Goal: Task Accomplishment & Management: Complete application form

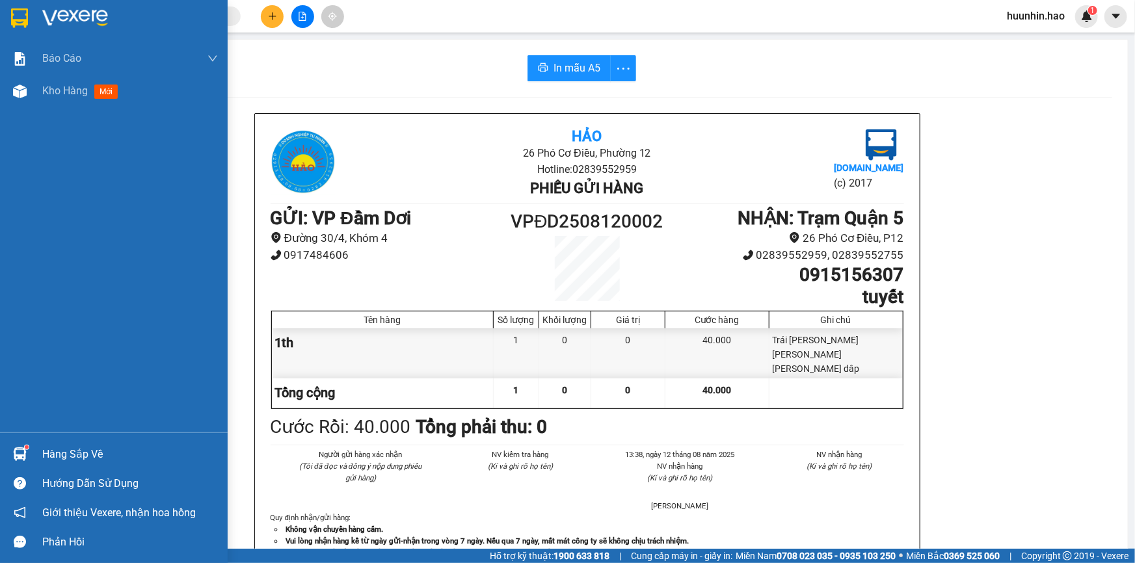
click at [36, 92] on div "Kho hàng mới" at bounding box center [114, 91] width 228 height 33
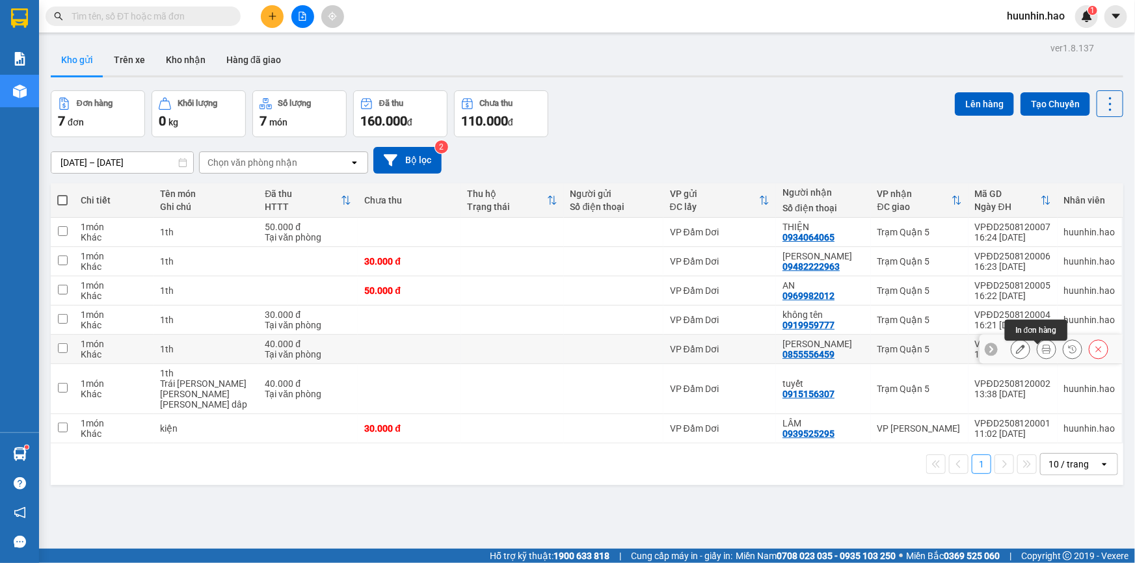
click at [1042, 354] on icon at bounding box center [1046, 349] width 9 height 9
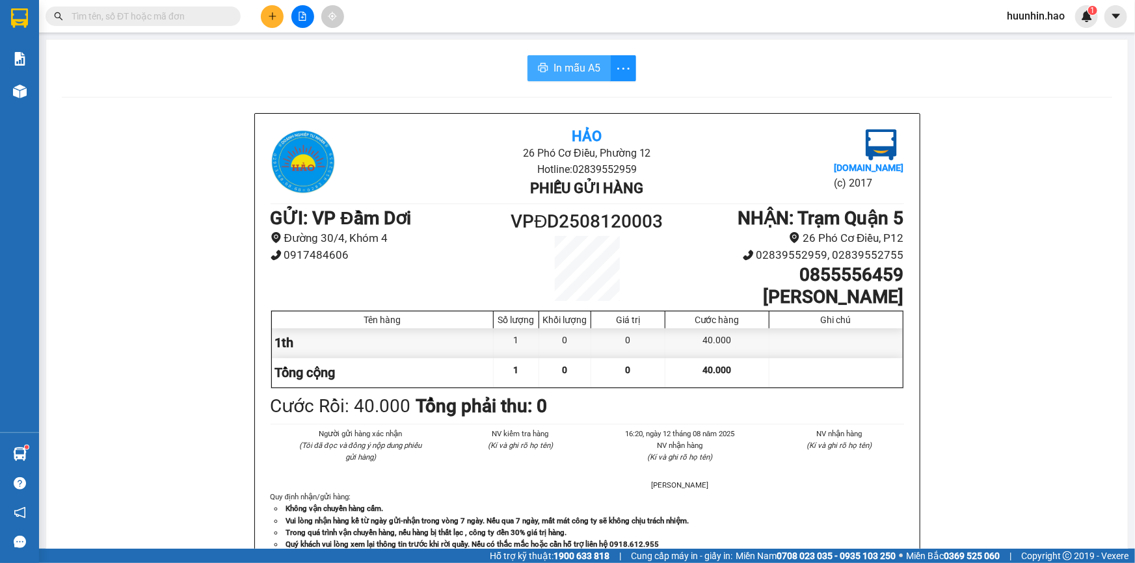
click at [578, 68] on span "In mẫu A5" at bounding box center [576, 68] width 47 height 16
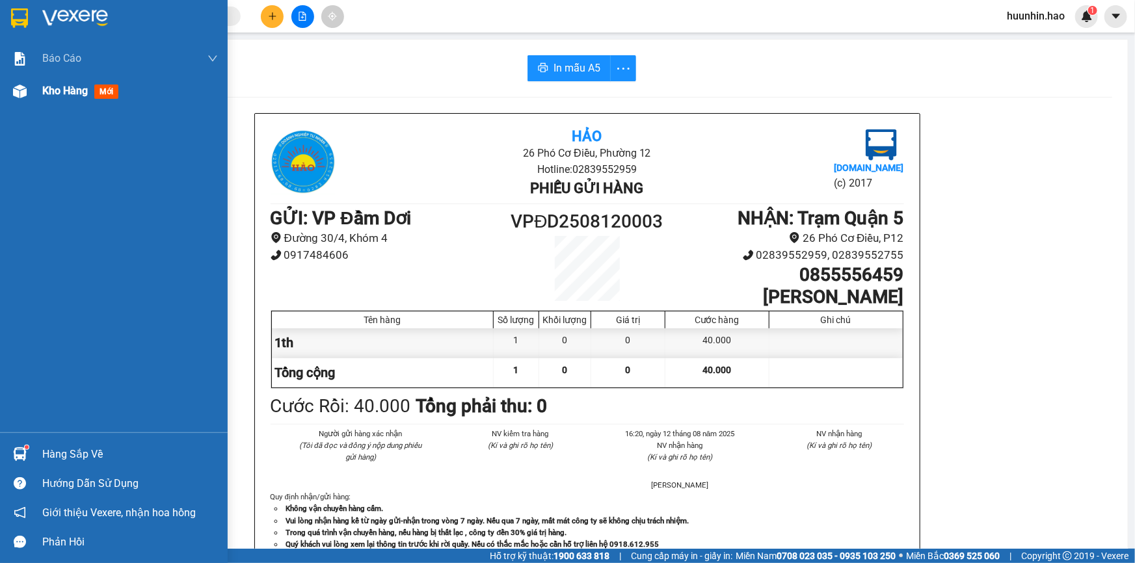
click at [19, 93] on img at bounding box center [20, 92] width 14 height 14
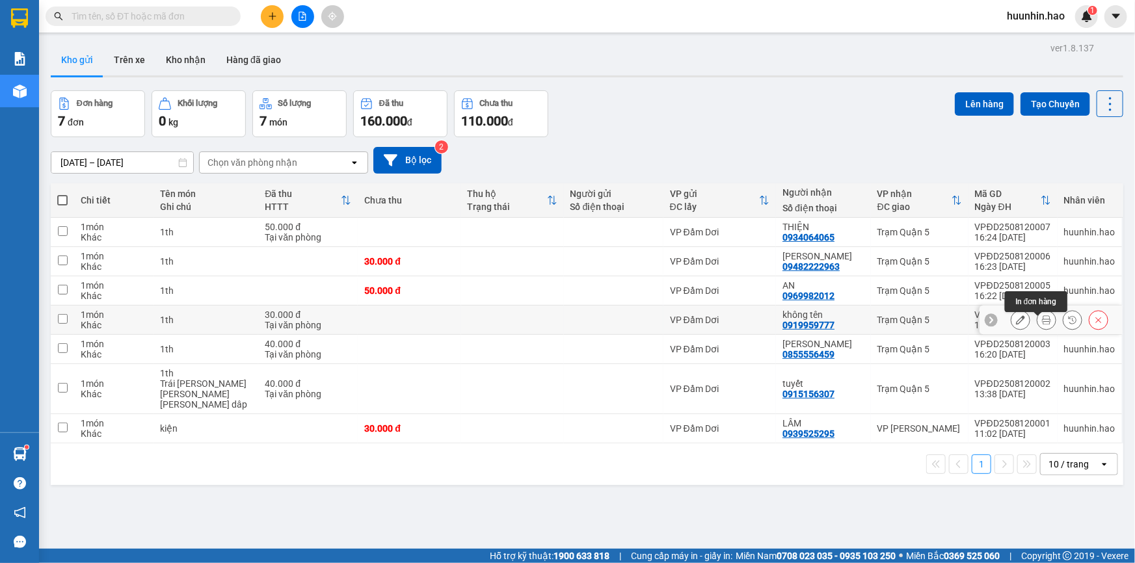
click at [1042, 324] on icon at bounding box center [1046, 319] width 9 height 9
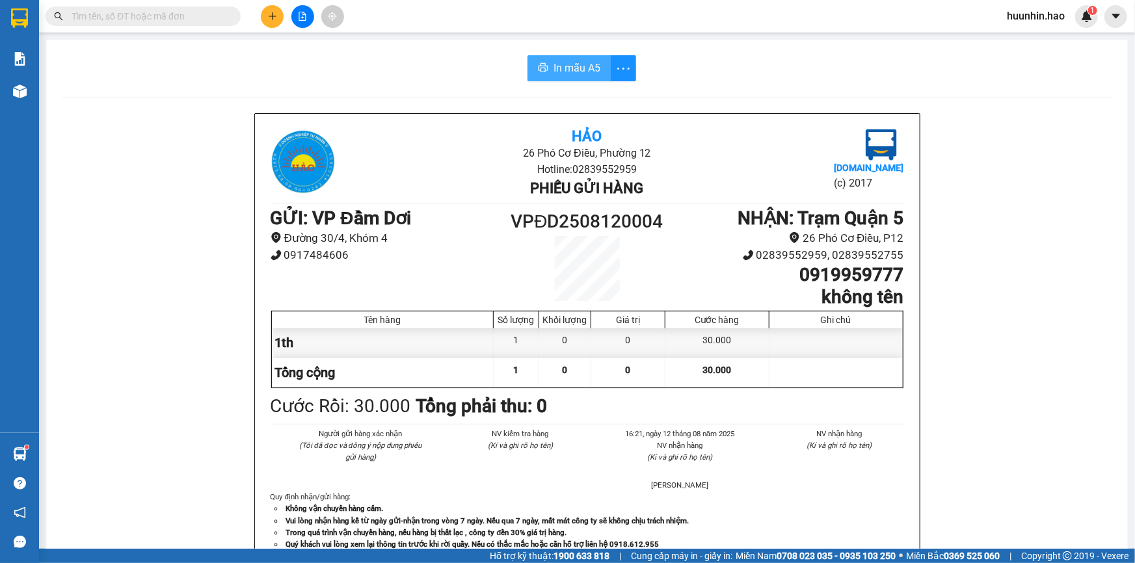
click at [590, 73] on span "In mẫu A5" at bounding box center [576, 68] width 47 height 16
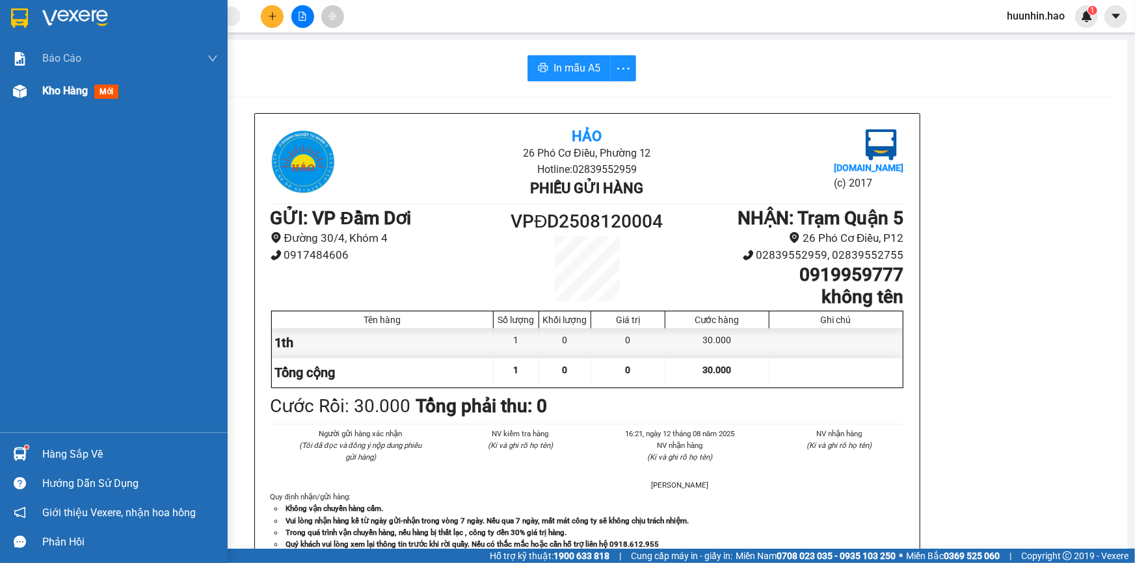
click at [68, 93] on span "Kho hàng" at bounding box center [65, 91] width 46 height 12
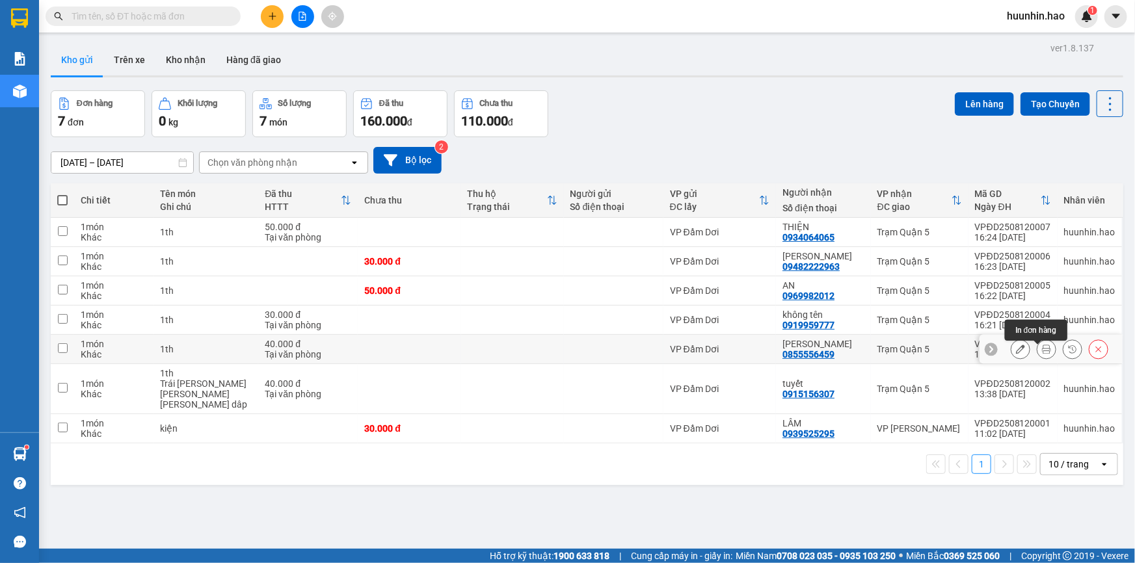
click at [1042, 352] on icon at bounding box center [1046, 349] width 9 height 9
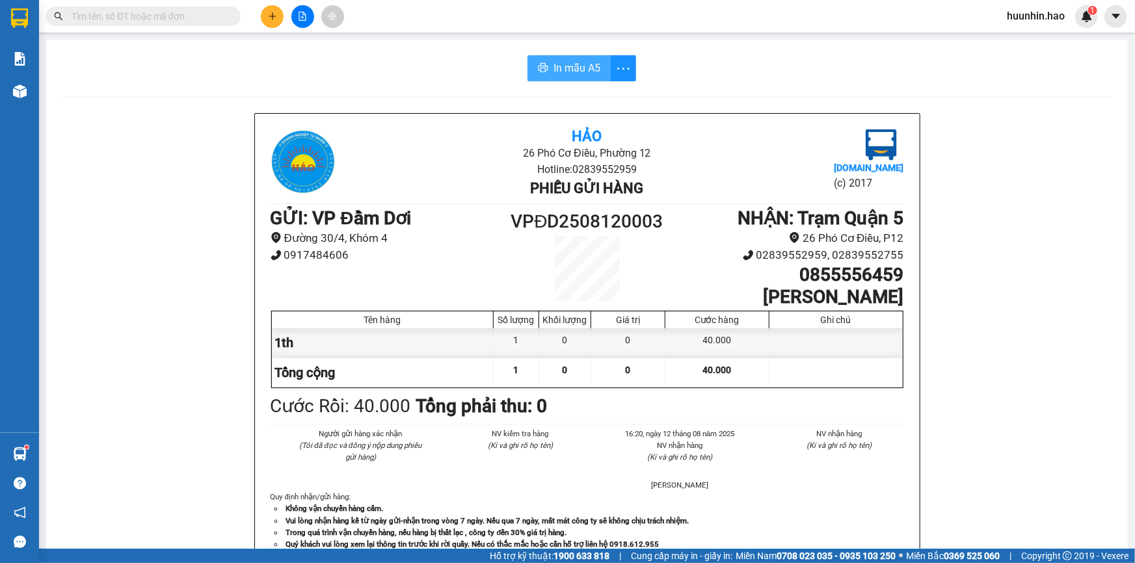
click at [586, 64] on span "In mẫu A5" at bounding box center [576, 68] width 47 height 16
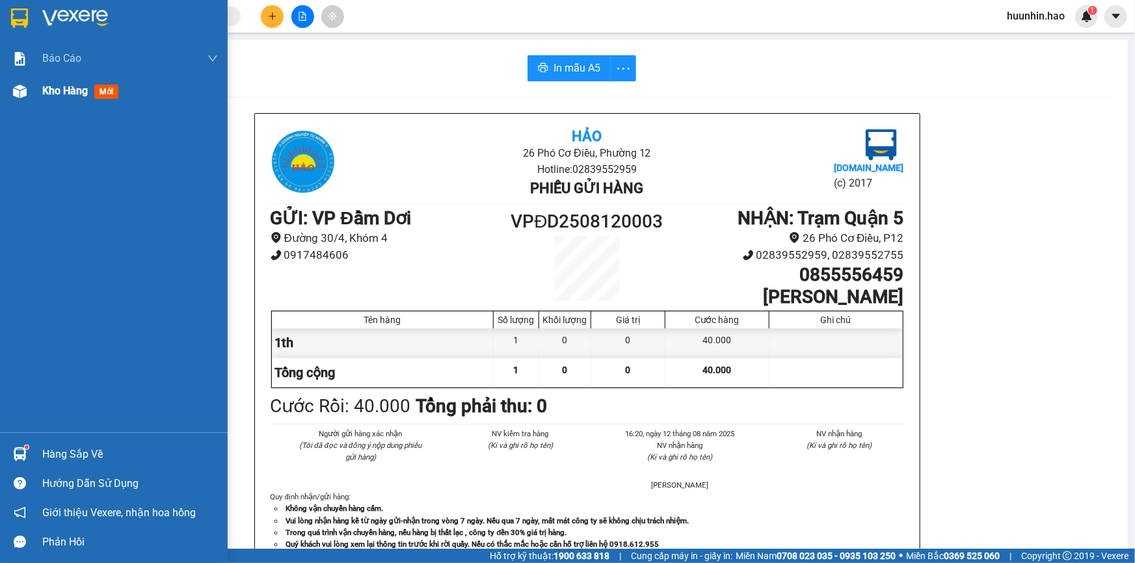
click at [41, 91] on div "Kho hàng mới" at bounding box center [114, 91] width 228 height 33
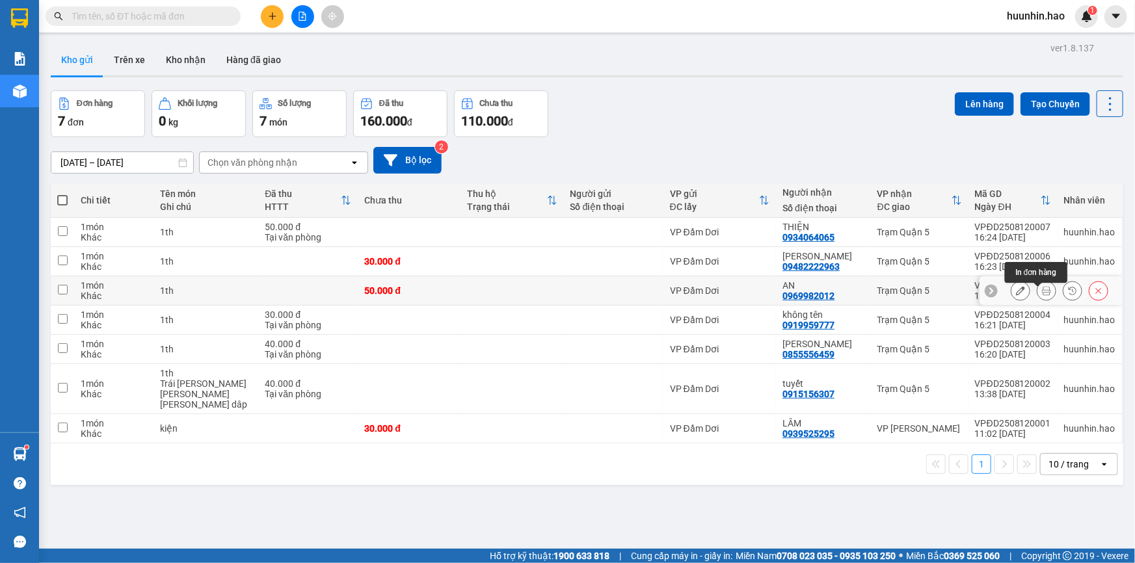
click at [1042, 295] on icon at bounding box center [1046, 290] width 9 height 9
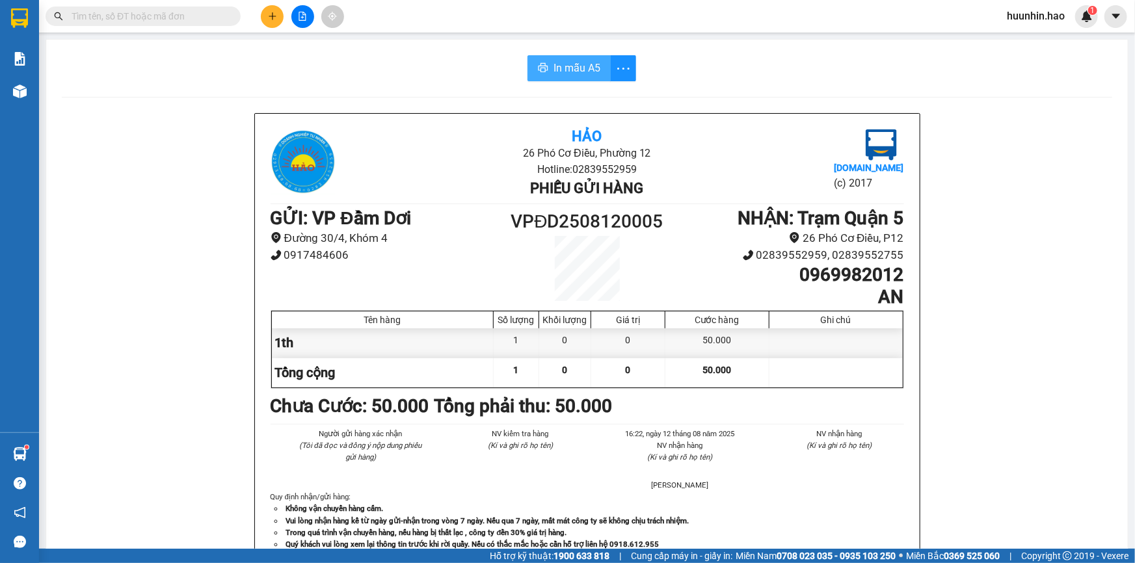
click at [585, 52] on div "In mẫu A5 Hảo 26 Phó Cơ Điều, [PERSON_NAME] 12 Hotline: 02839552959 Phiếu gửi h…" at bounding box center [586, 542] width 1081 height 1004
click at [581, 63] on span "In mẫu A5" at bounding box center [576, 68] width 47 height 16
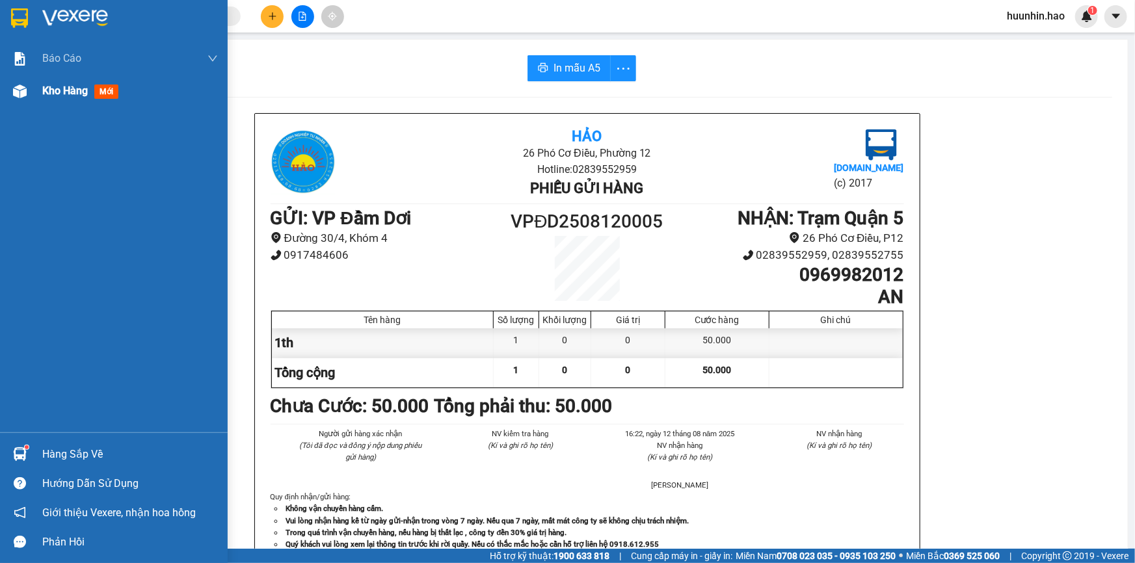
click at [34, 96] on div "Kho hàng mới" at bounding box center [114, 91] width 228 height 33
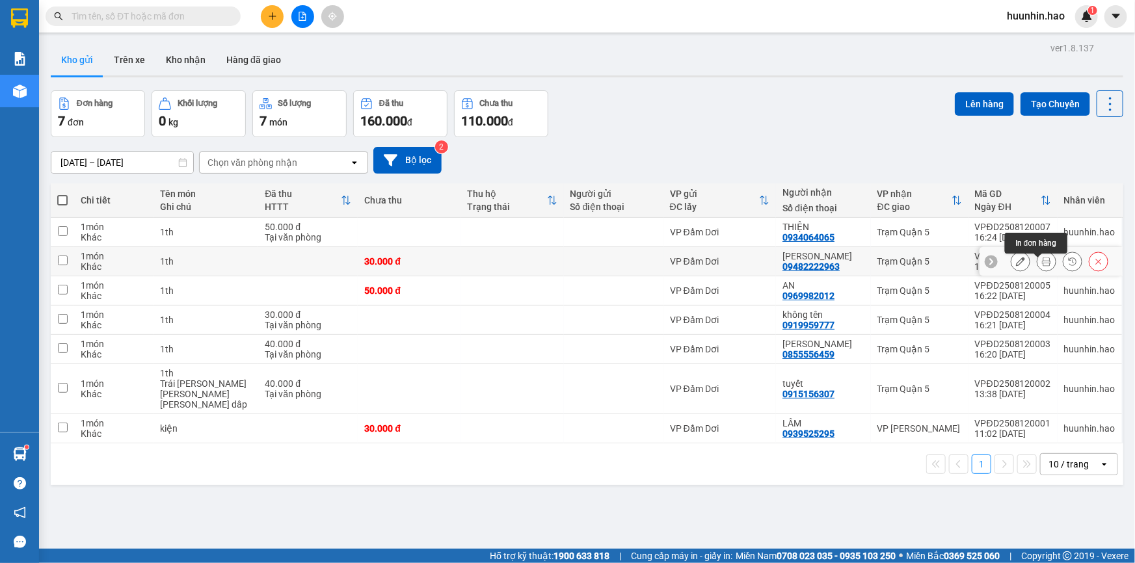
click at [1042, 265] on icon at bounding box center [1046, 261] width 9 height 9
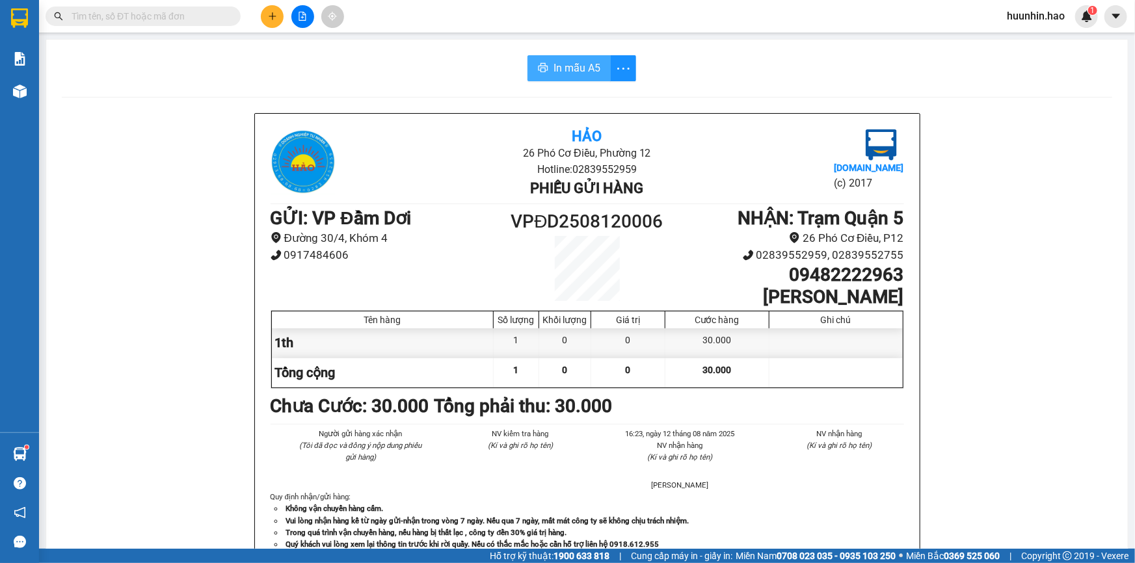
click at [583, 59] on button "In mẫu A5" at bounding box center [568, 68] width 83 height 26
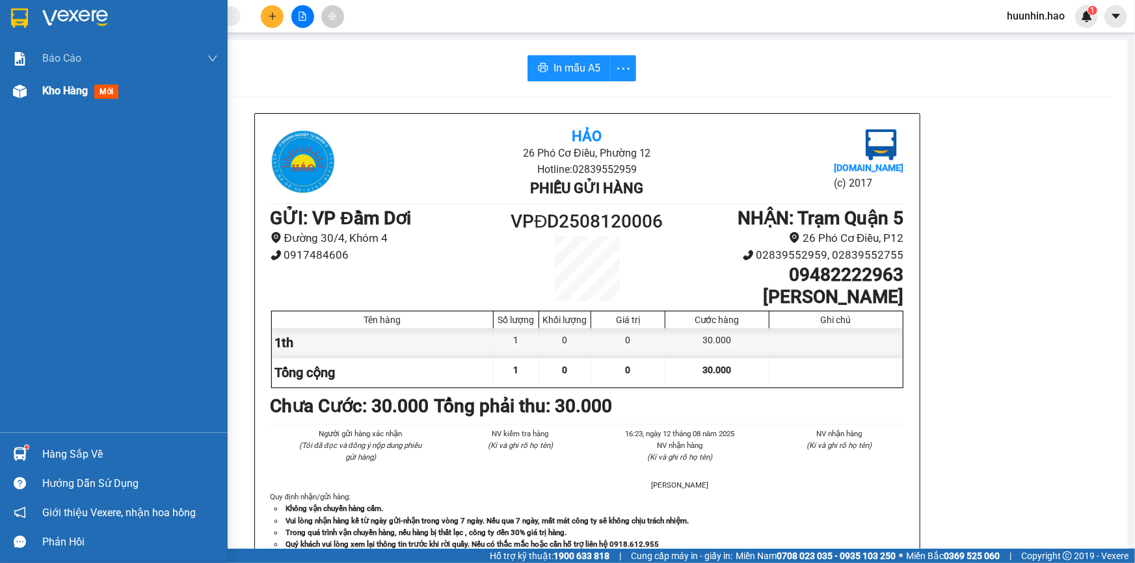
click at [73, 92] on span "Kho hàng" at bounding box center [65, 91] width 46 height 12
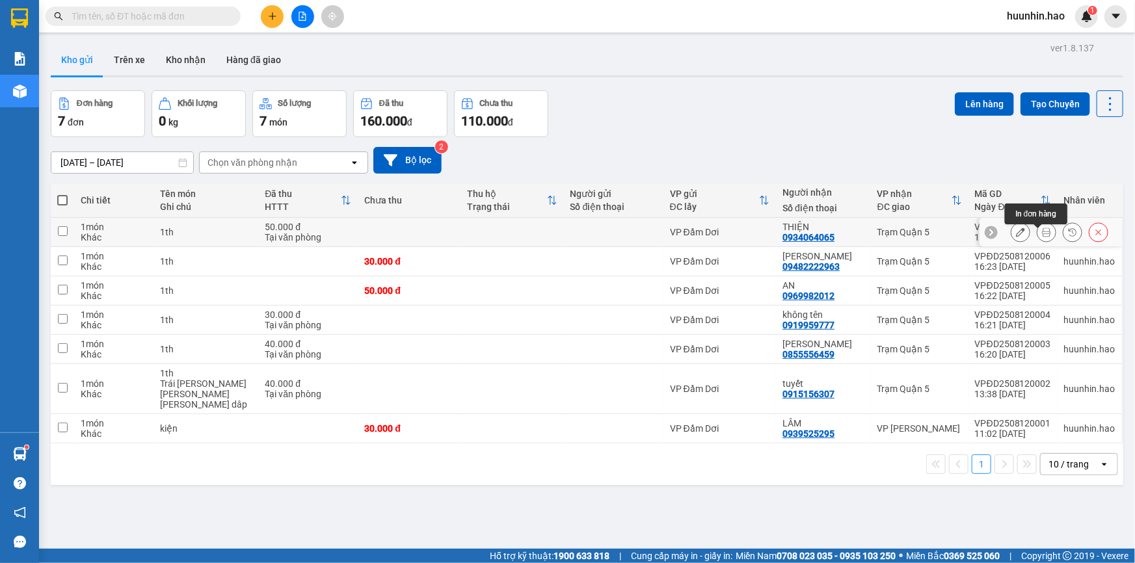
click at [1042, 237] on icon at bounding box center [1046, 232] width 9 height 9
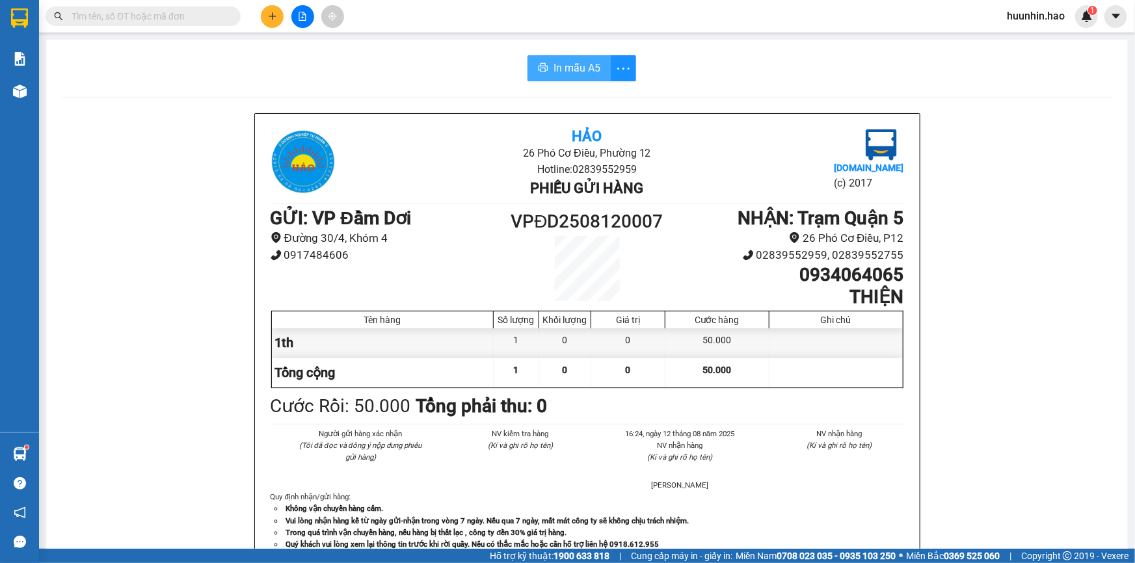
click at [582, 67] on span "In mẫu A5" at bounding box center [576, 68] width 47 height 16
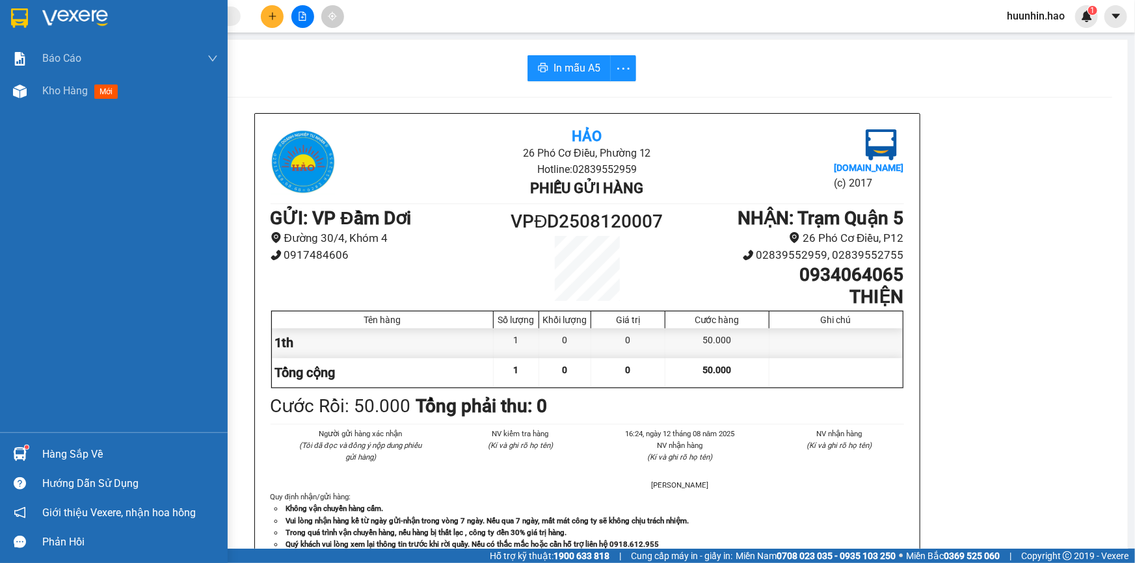
click at [64, 25] on img at bounding box center [75, 18] width 66 height 20
click at [64, 24] on img at bounding box center [75, 18] width 66 height 20
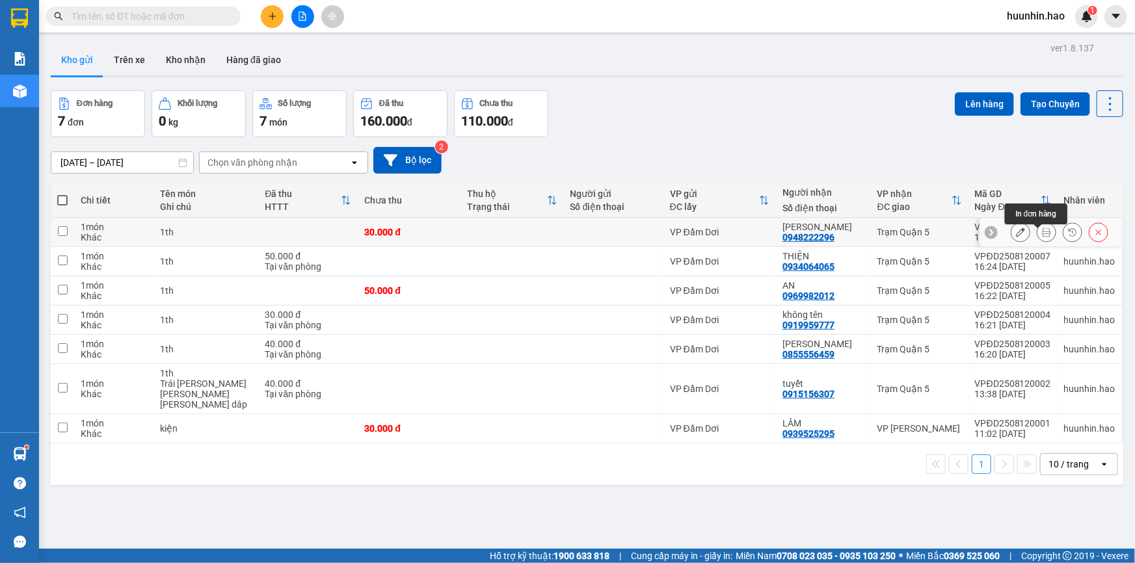
click at [1037, 232] on button at bounding box center [1046, 232] width 18 height 23
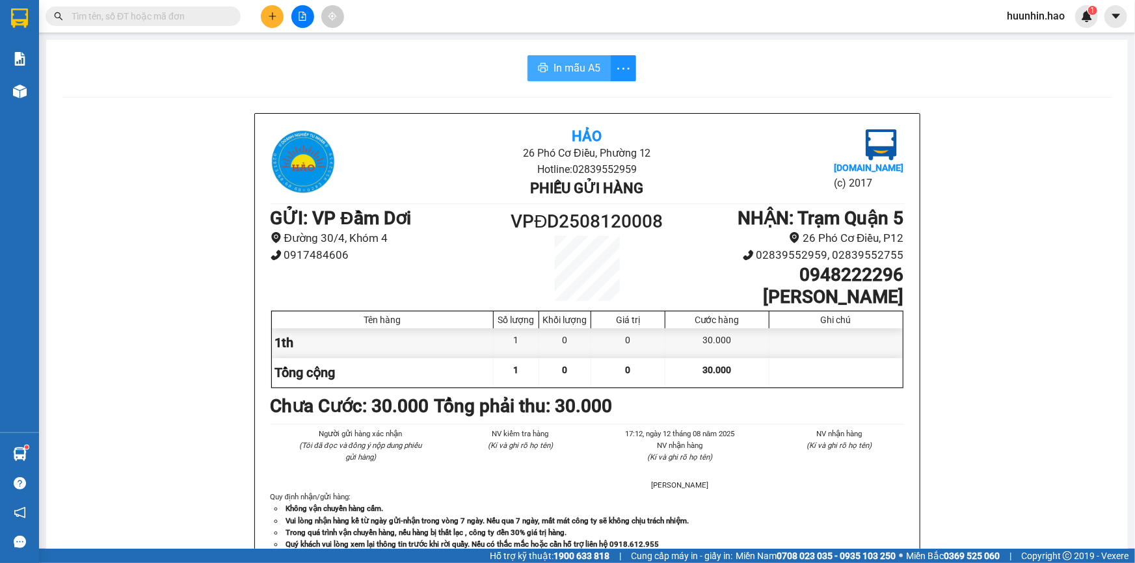
click at [575, 75] on span "In mẫu A5" at bounding box center [576, 68] width 47 height 16
drag, startPoint x: 561, startPoint y: 66, endPoint x: 546, endPoint y: 75, distance: 17.5
click at [562, 66] on span "In mẫu A5" at bounding box center [576, 68] width 47 height 16
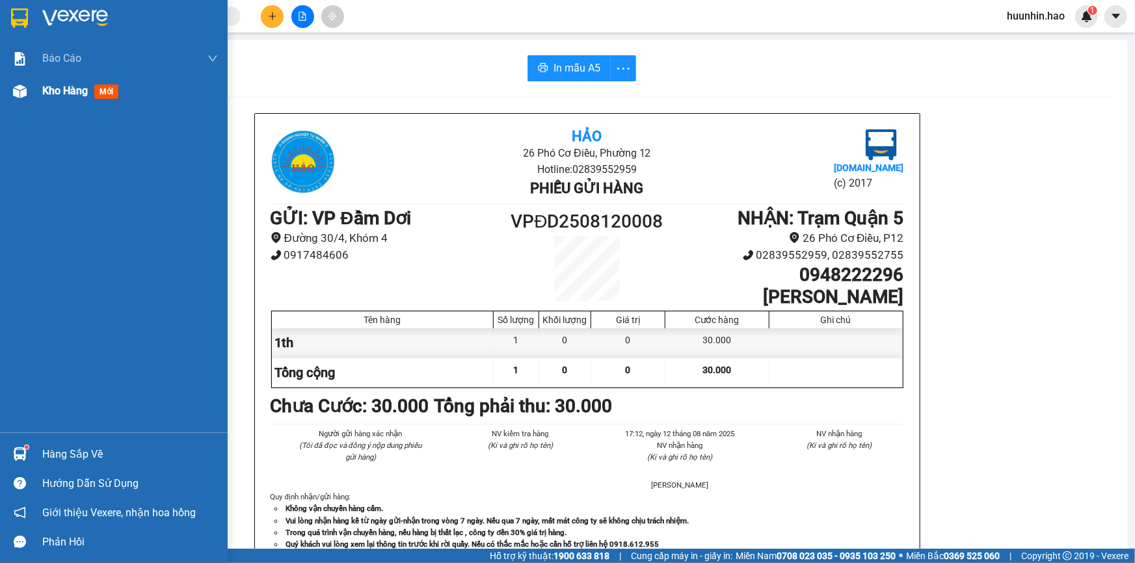
drag, startPoint x: 34, startPoint y: 99, endPoint x: 42, endPoint y: 98, distance: 8.6
click at [34, 99] on div "Kho hàng mới" at bounding box center [114, 91] width 228 height 33
click at [36, 98] on div "Kho hàng mới" at bounding box center [114, 91] width 228 height 33
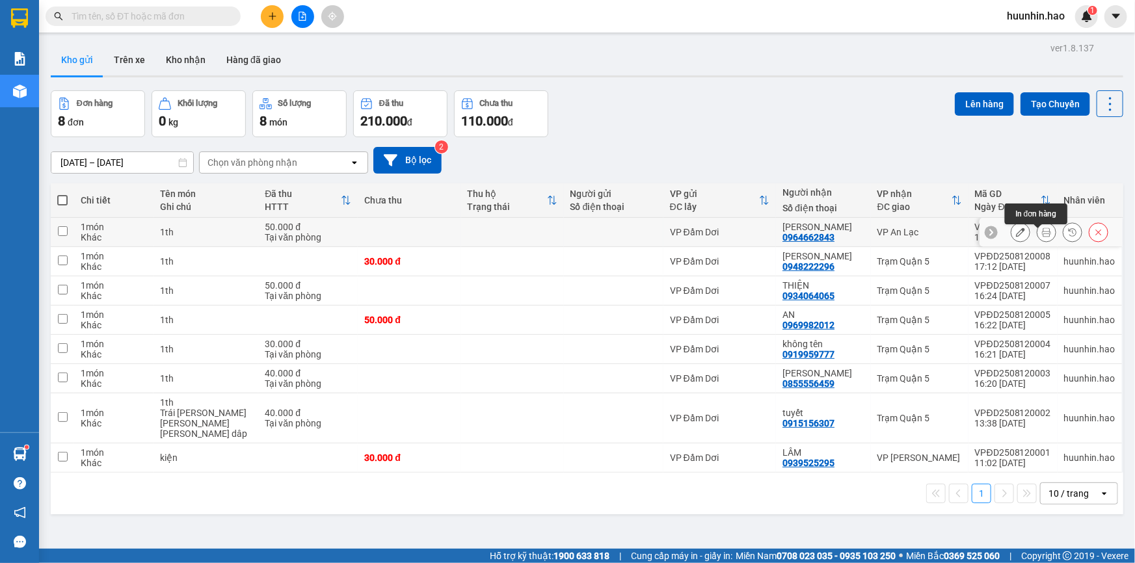
click at [1042, 228] on icon at bounding box center [1046, 232] width 9 height 9
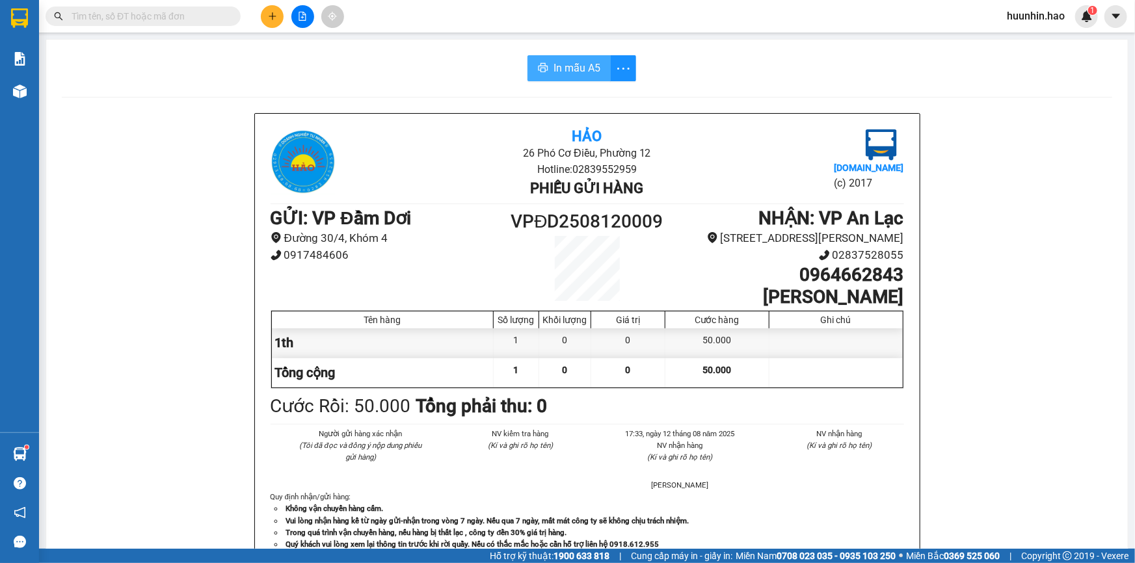
click at [575, 70] on span "In mẫu A5" at bounding box center [576, 68] width 47 height 16
click at [131, 168] on div "Hảo 26 Phó Cơ Điều, [PERSON_NAME] 12 Hotline: 02839552959 Phiếu gửi hàng [DOMAI…" at bounding box center [587, 570] width 1050 height 915
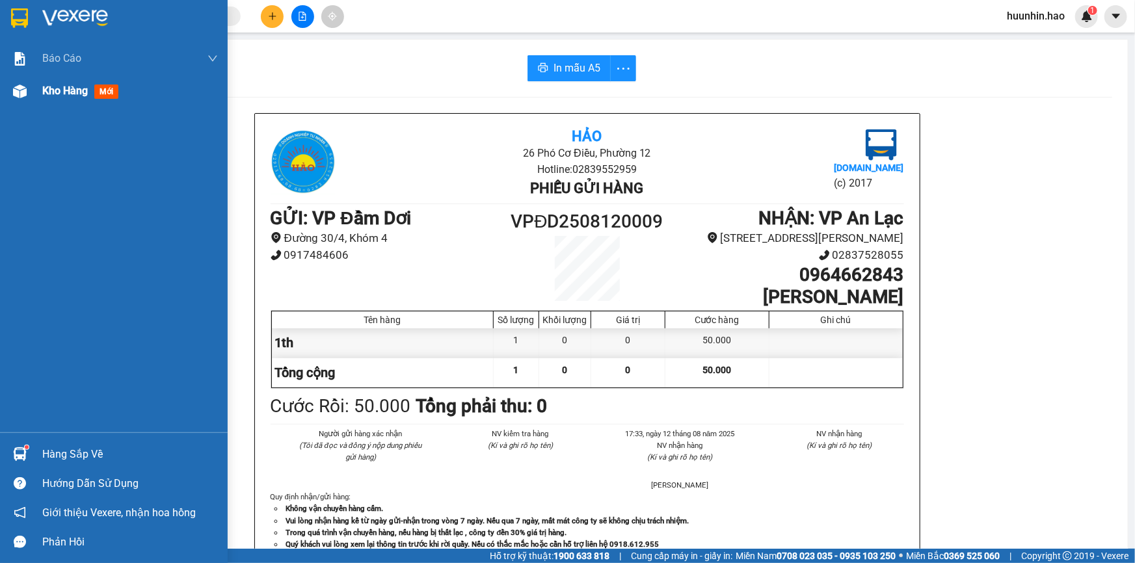
click at [94, 96] on div "Kho hàng mới" at bounding box center [82, 91] width 81 height 16
click at [93, 96] on div "Kho hàng mới" at bounding box center [82, 91] width 81 height 16
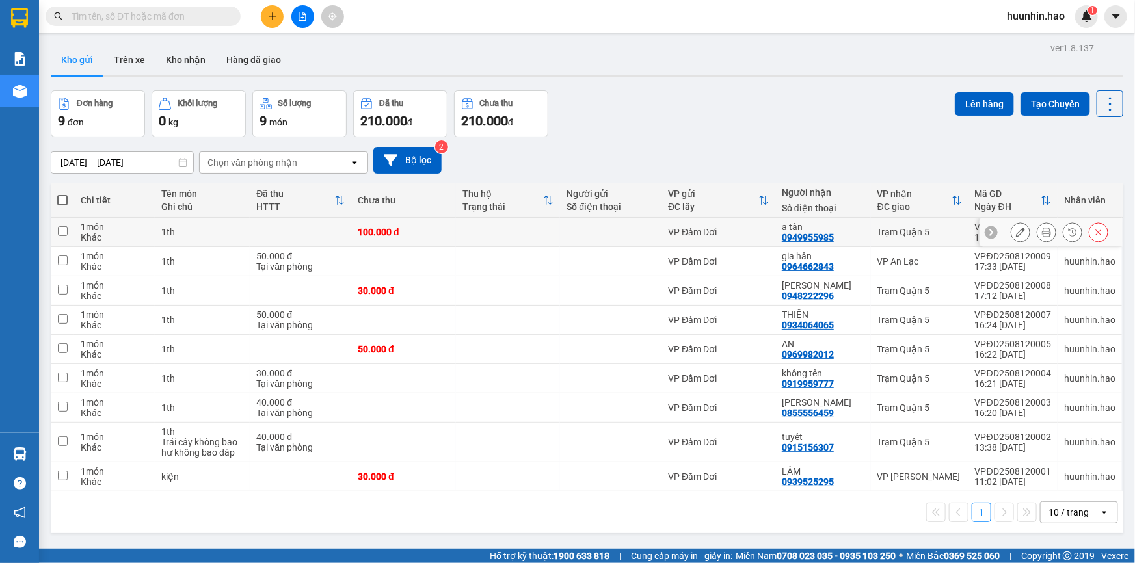
click at [1042, 235] on icon at bounding box center [1046, 232] width 9 height 9
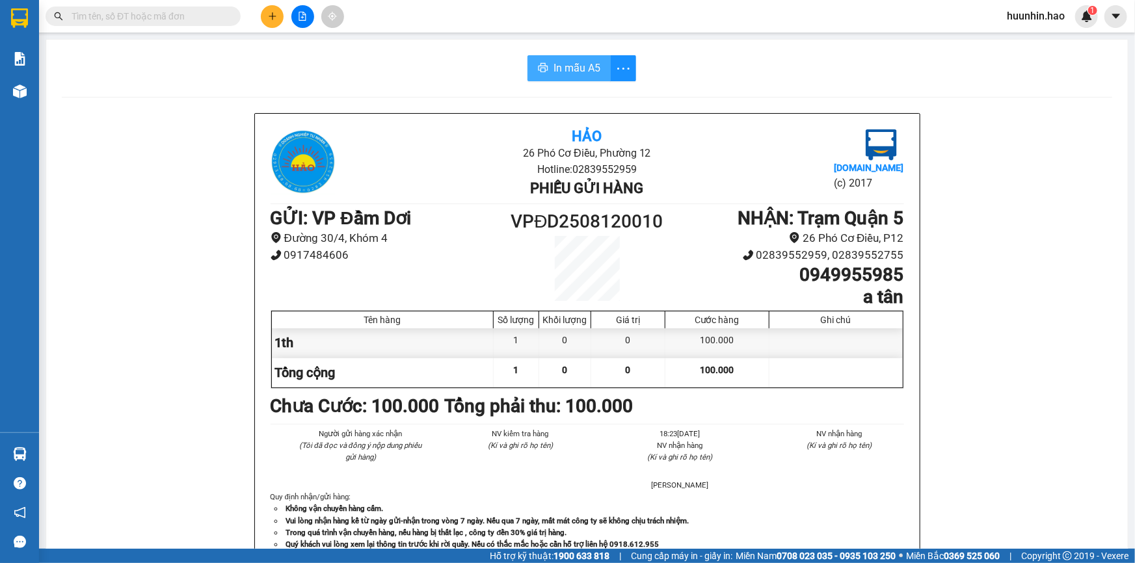
click at [571, 60] on span "In mẫu A5" at bounding box center [576, 68] width 47 height 16
drag, startPoint x: 150, startPoint y: 120, endPoint x: 197, endPoint y: 149, distance: 55.8
click at [150, 121] on div "Hảo 26 Phó Cơ Điều, Phường 12 Hotline: 02839552959 Phiếu gửi hàng Vexere.com (c…" at bounding box center [587, 570] width 1050 height 915
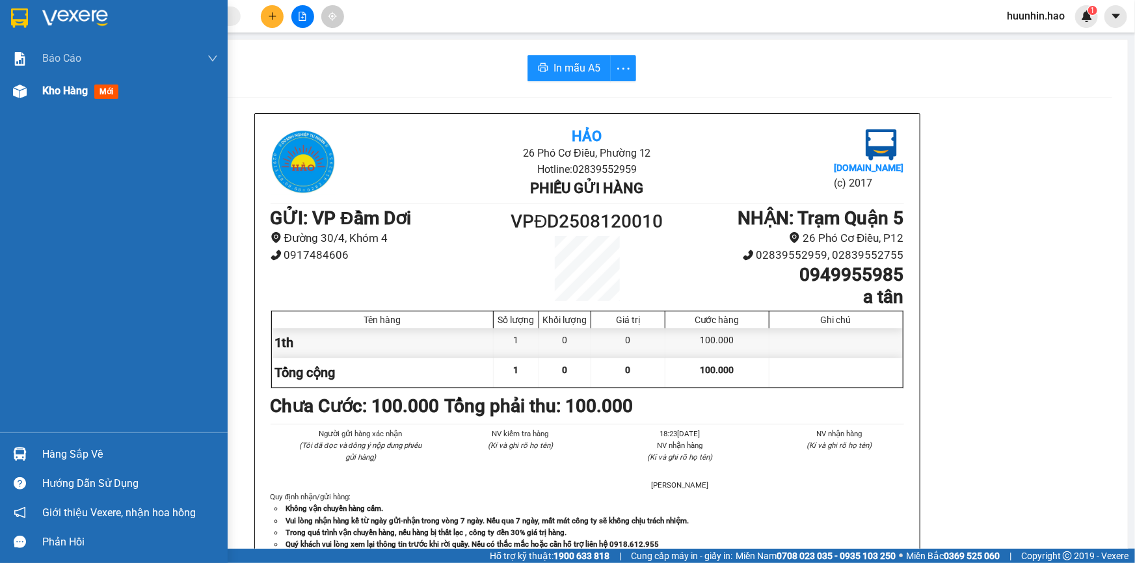
click at [96, 85] on span "mới" at bounding box center [106, 92] width 24 height 14
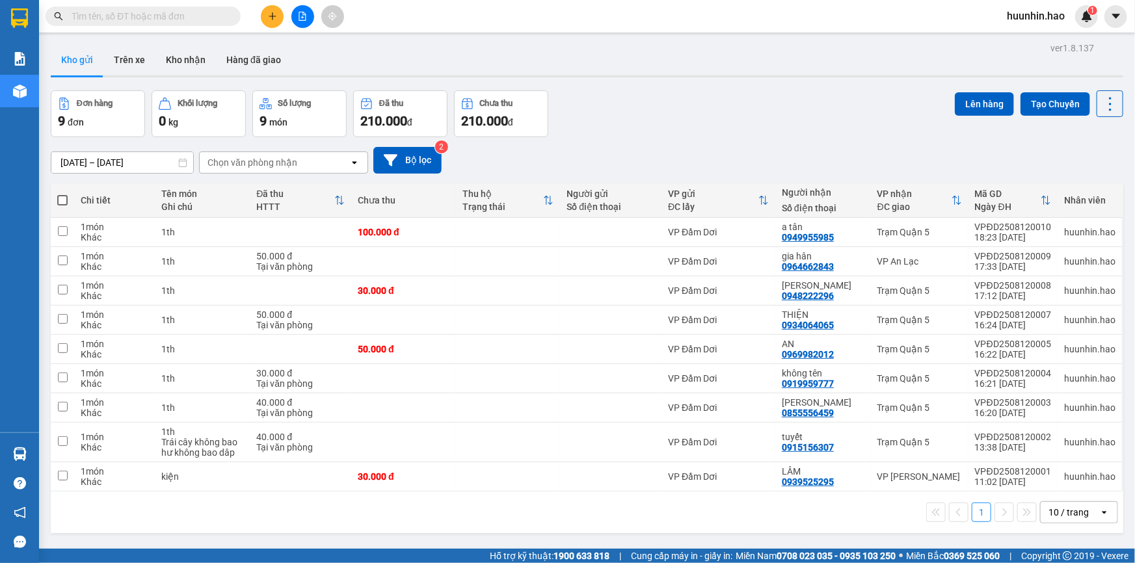
drag, startPoint x: 202, startPoint y: 61, endPoint x: 257, endPoint y: 79, distance: 57.4
click at [202, 62] on button "Kho nhận" at bounding box center [185, 59] width 60 height 31
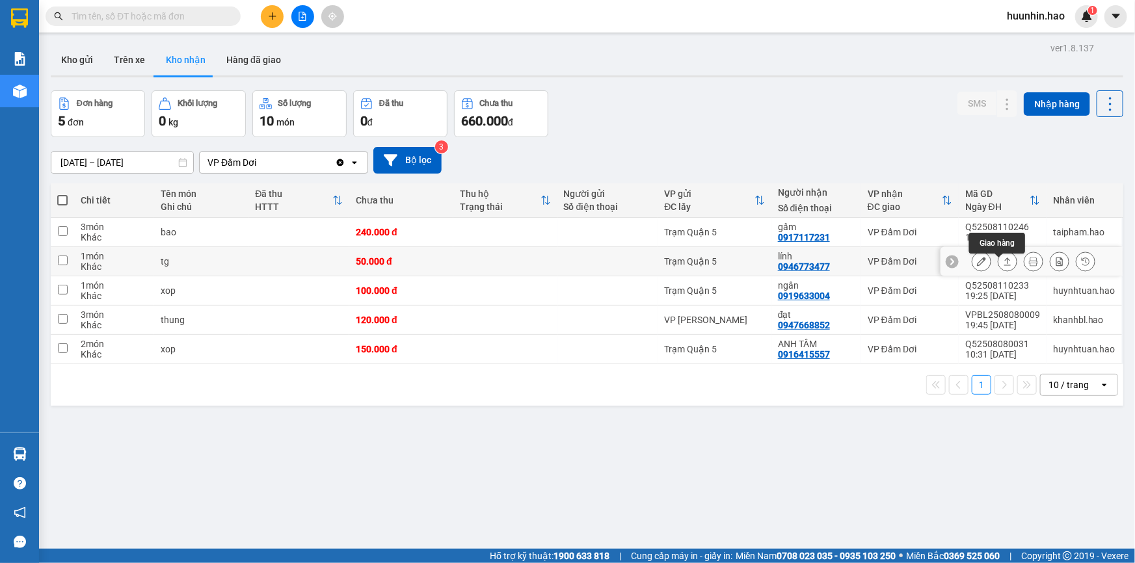
click at [1004, 265] on icon at bounding box center [1007, 262] width 7 height 8
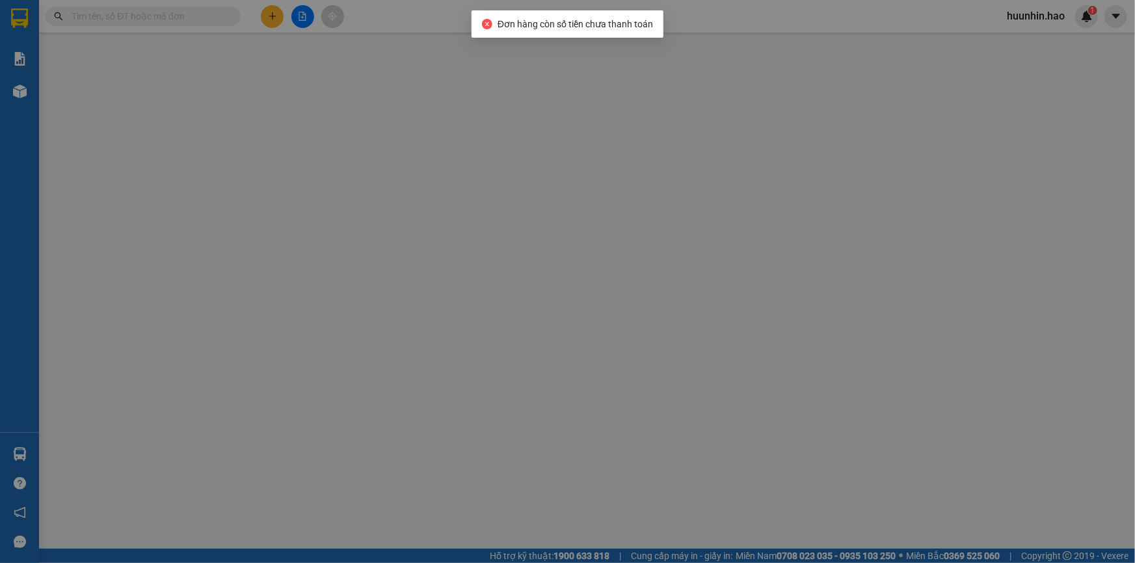
type input "0946773477"
type input "lính"
type input "50.000"
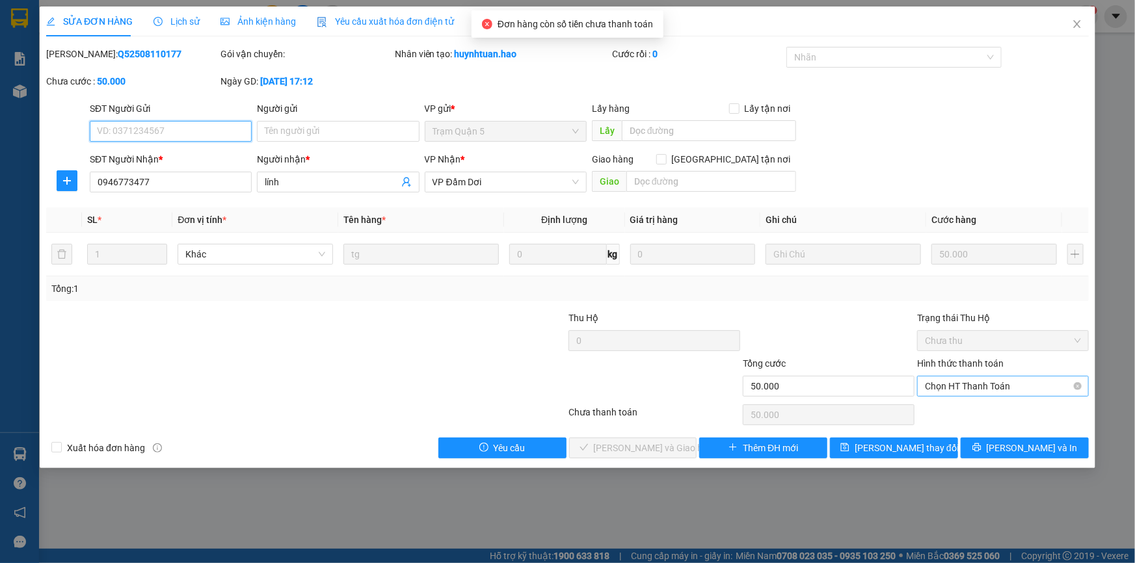
drag, startPoint x: 1019, startPoint y: 389, endPoint x: 1013, endPoint y: 395, distance: 8.7
click at [1019, 390] on span "Chọn HT Thanh Toán" at bounding box center [1003, 387] width 156 height 20
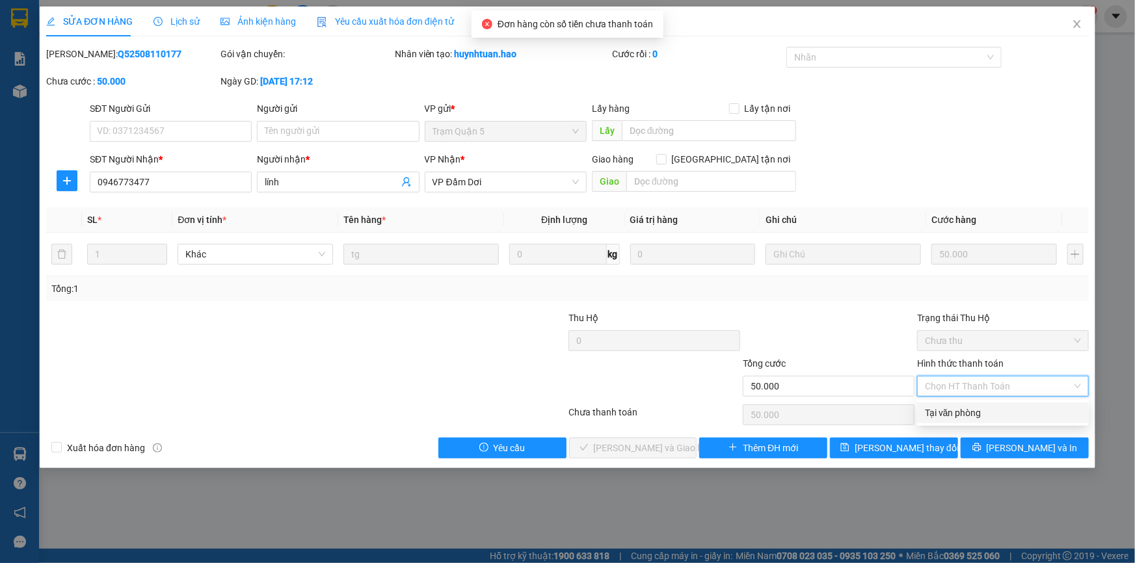
drag, startPoint x: 988, startPoint y: 414, endPoint x: 762, endPoint y: 429, distance: 226.2
click at [981, 415] on div "Tại văn phòng" at bounding box center [1003, 413] width 156 height 14
type input "0"
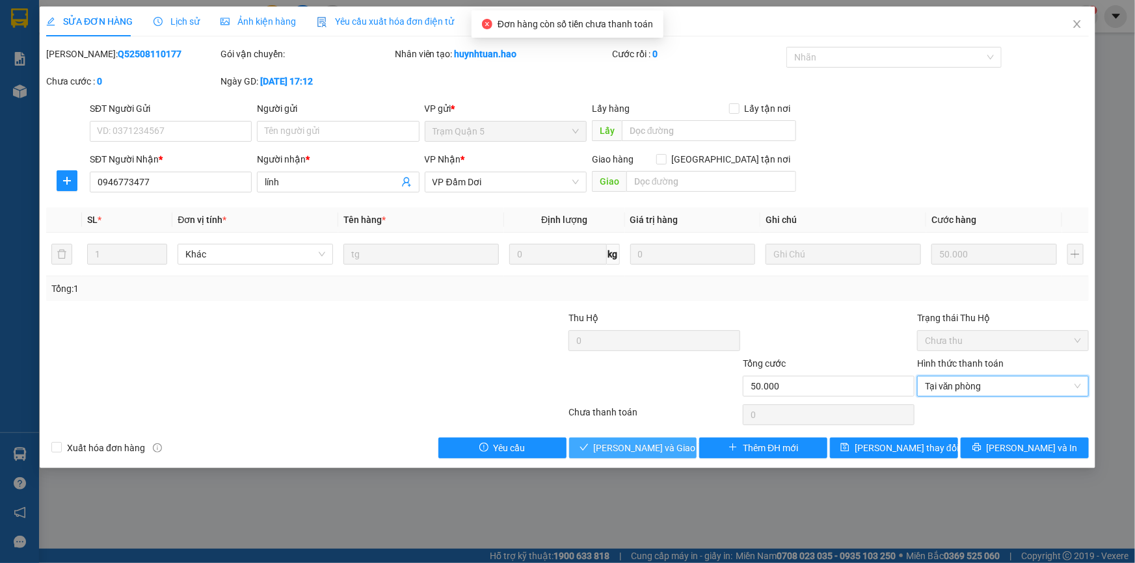
click at [670, 453] on span "Lưu và Giao hàng" at bounding box center [656, 448] width 125 height 14
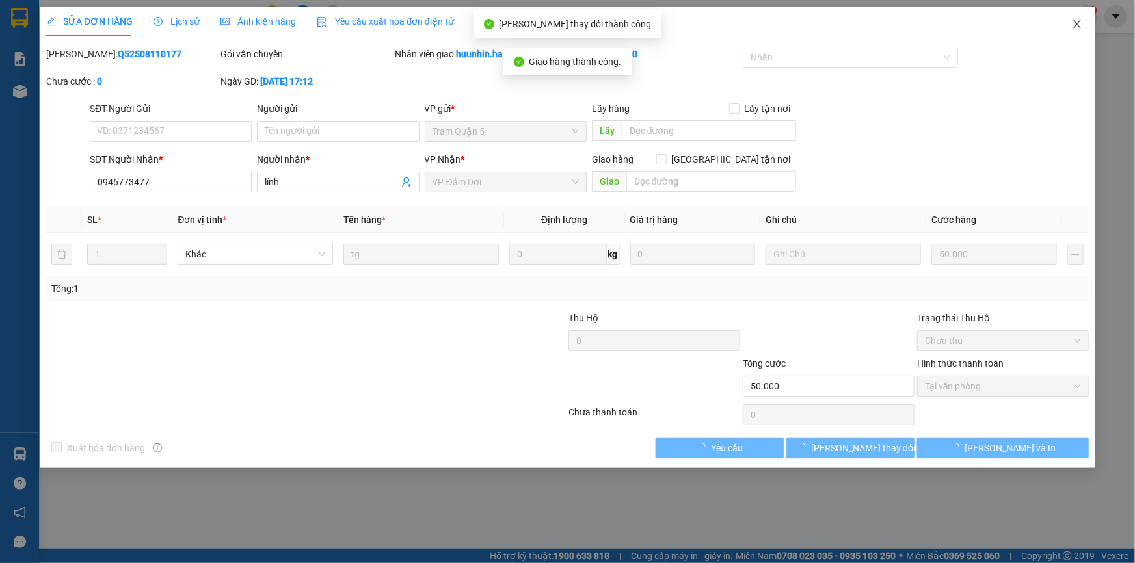
click at [1080, 20] on icon "close" at bounding box center [1077, 24] width 10 height 10
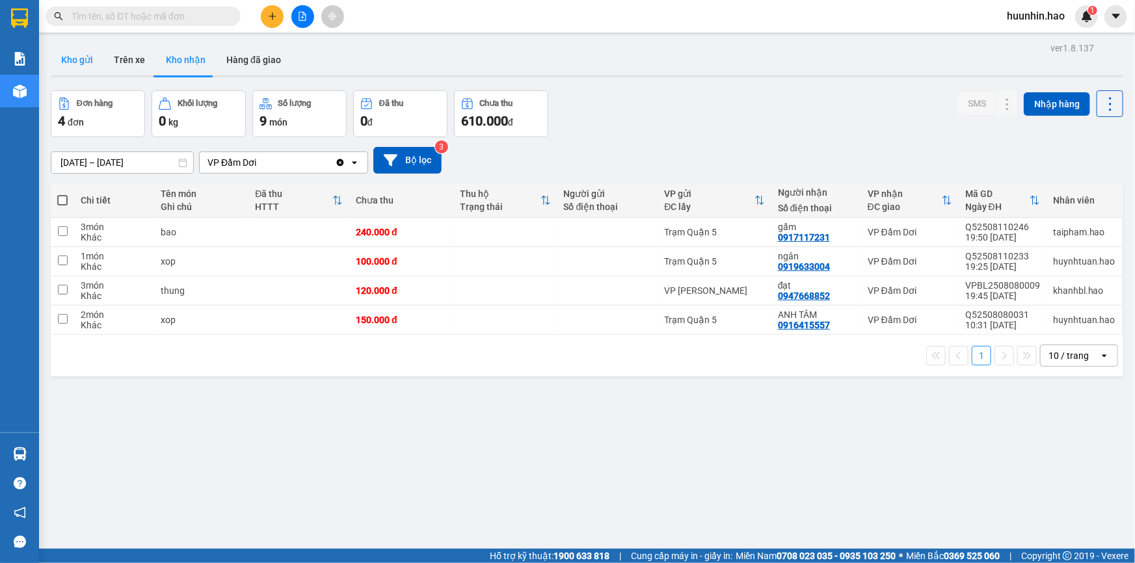
click at [98, 71] on button "Kho gửi" at bounding box center [77, 59] width 53 height 31
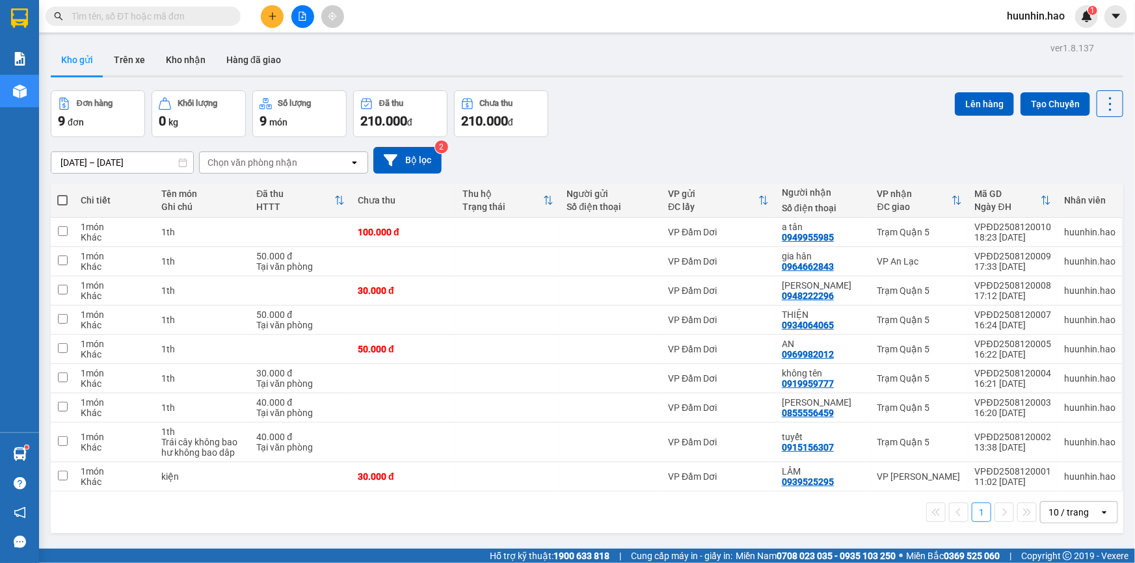
click at [268, 20] on button at bounding box center [272, 16] width 23 height 23
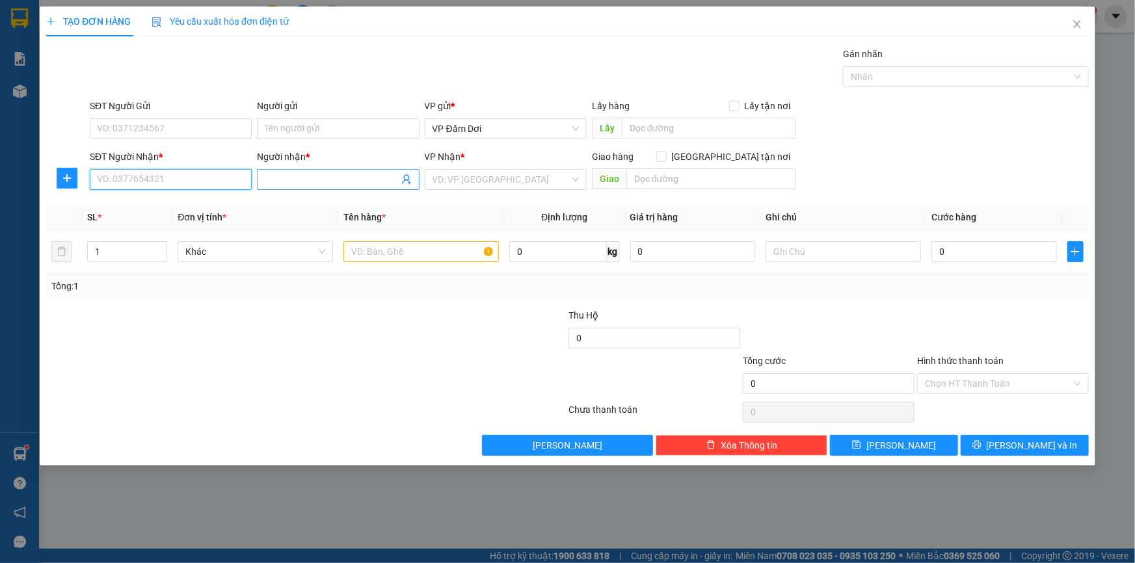
drag, startPoint x: 139, startPoint y: 188, endPoint x: 303, endPoint y: 176, distance: 164.3
click at [141, 188] on input "SĐT Người Nhận *" at bounding box center [171, 179] width 162 height 21
type input "0767574054"
click at [178, 210] on div "0767574054 - TRÂM Q5" at bounding box center [171, 207] width 146 height 14
type input "TRÂM Q5"
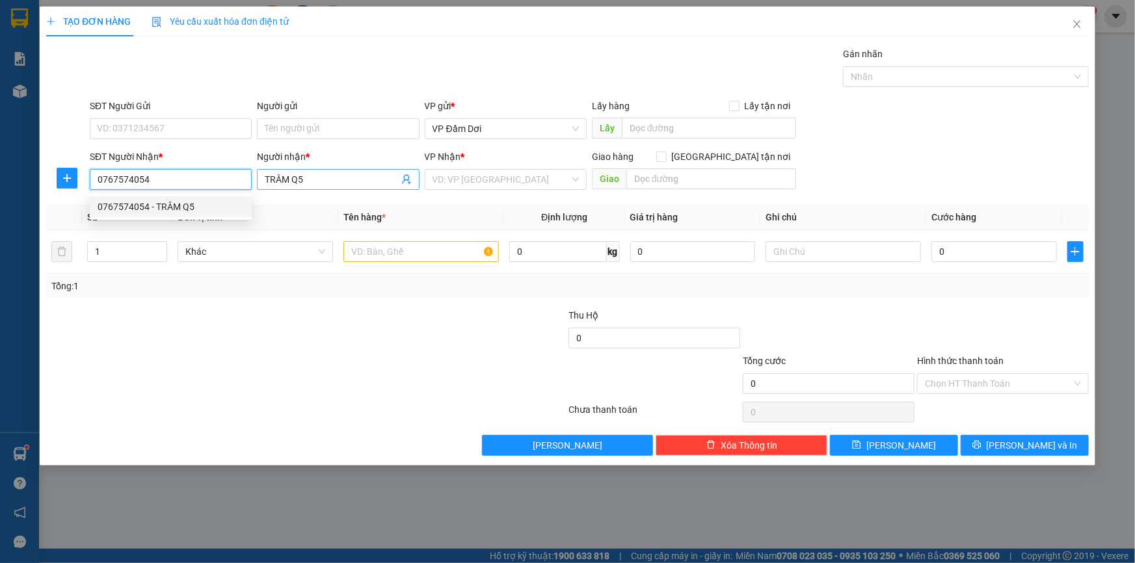
type input "80.000"
type input "0767574054"
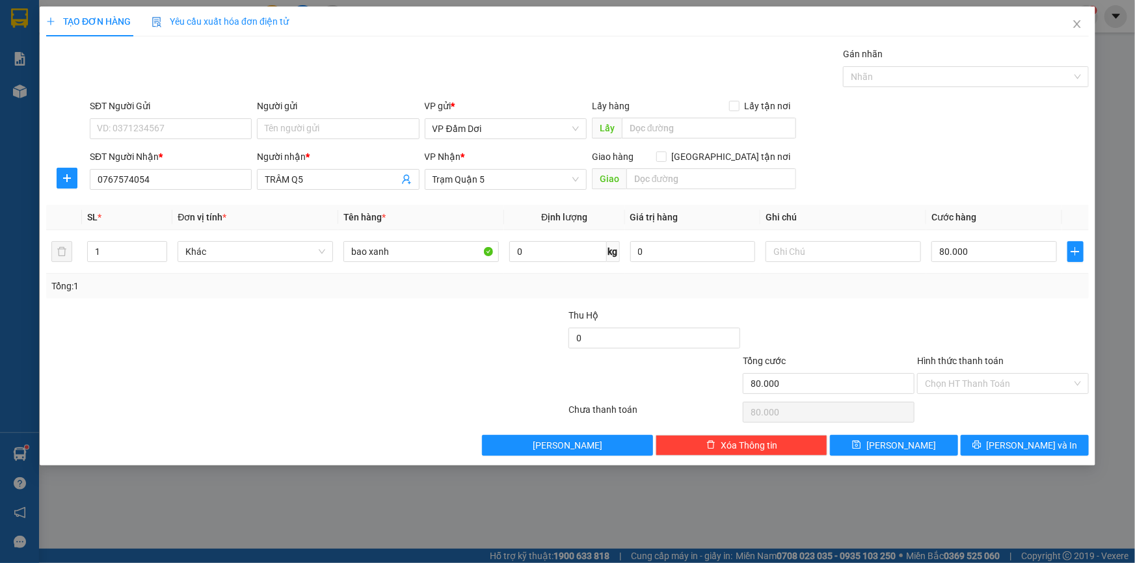
drag, startPoint x: 1016, startPoint y: 458, endPoint x: 1005, endPoint y: 460, distance: 11.4
click at [1019, 457] on div "TẠO ĐƠN HÀNG Yêu cầu xuất hóa đơn điện tử Transit Pickup Surcharge Ids Transit …" at bounding box center [567, 236] width 1055 height 459
click at [1012, 449] on button "Lưu và In" at bounding box center [1025, 445] width 128 height 21
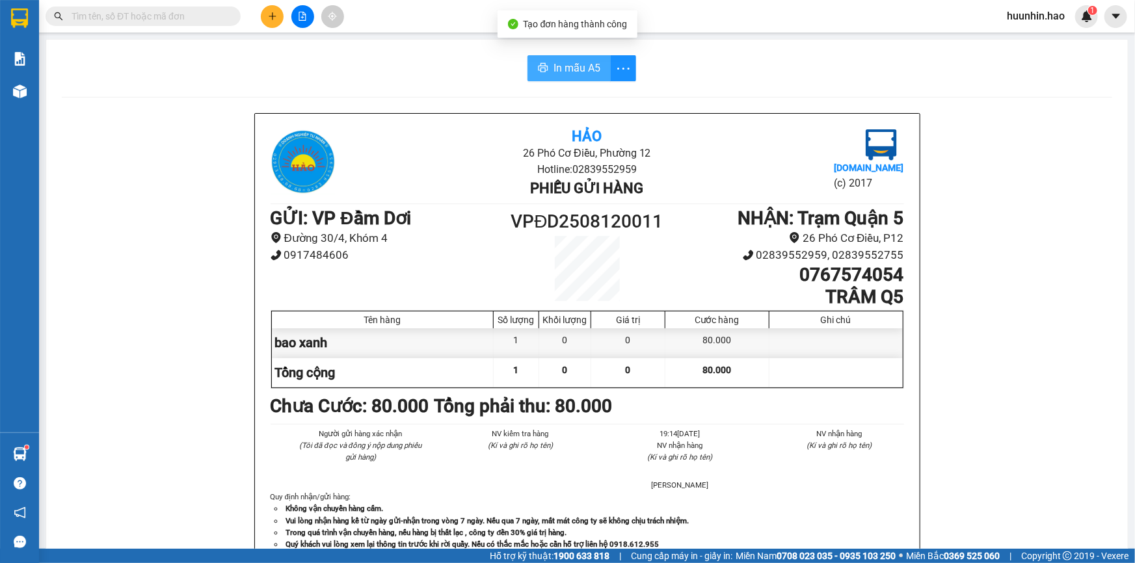
click at [554, 74] on span "In mẫu A5" at bounding box center [576, 68] width 47 height 16
click at [274, 19] on icon "plus" at bounding box center [272, 16] width 9 height 9
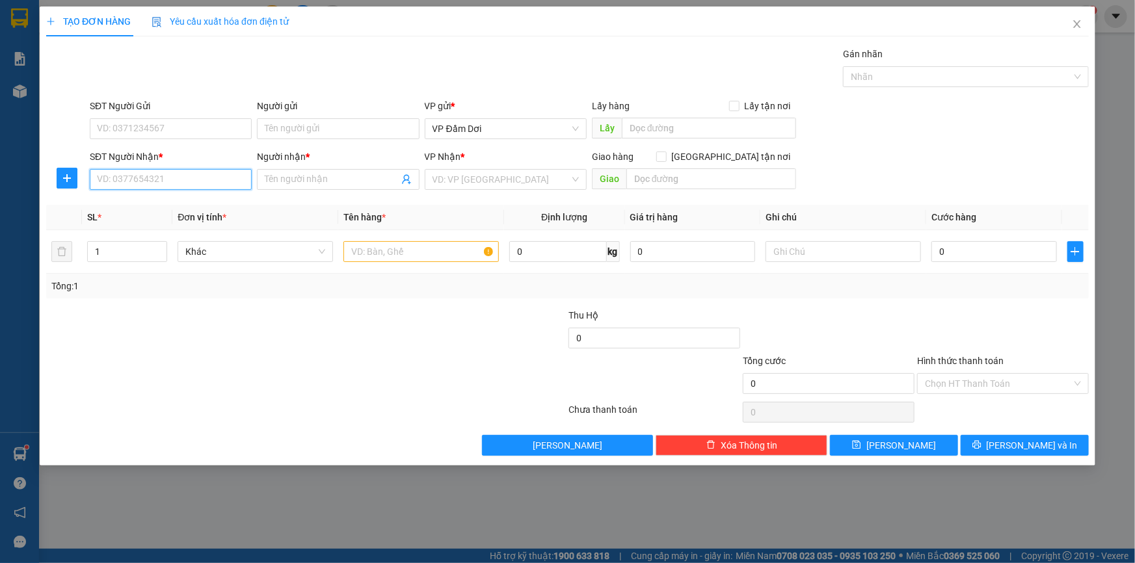
click at [215, 182] on input "SĐT Người Nhận *" at bounding box center [171, 179] width 162 height 21
click at [205, 216] on div "0906666727 - TÂM PHÁT" at bounding box center [171, 206] width 162 height 21
type input "0906666727"
type input "TÂM PHÁT"
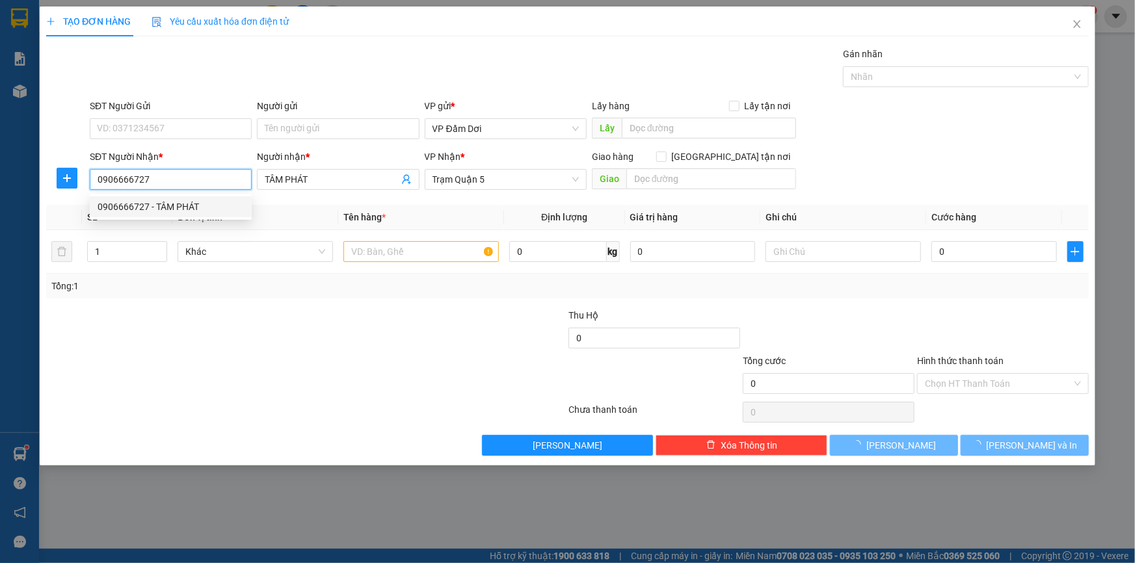
type input "160.000"
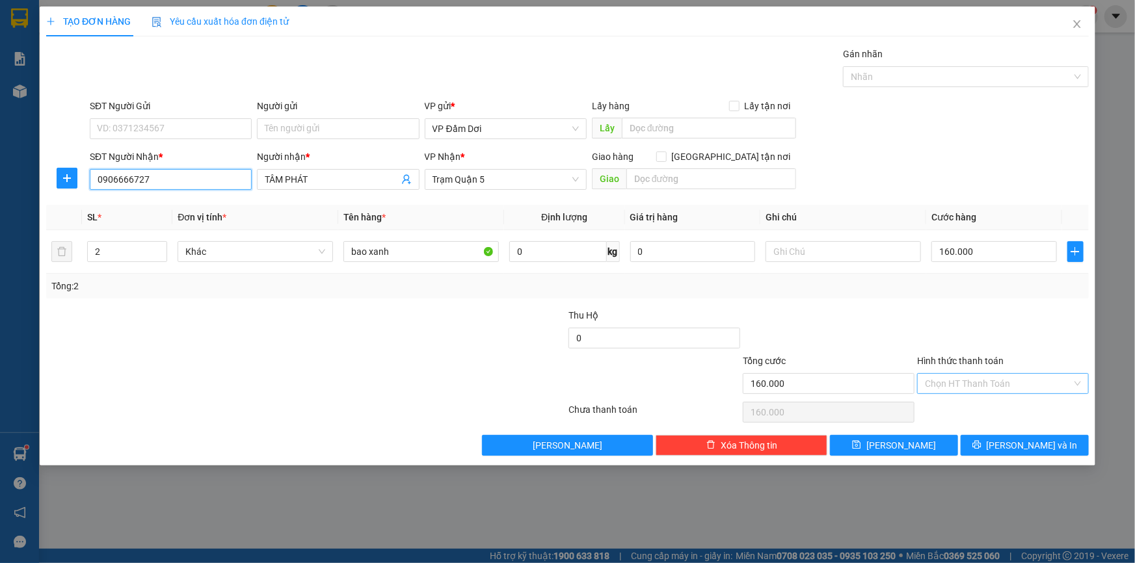
type input "0906666727"
click at [1004, 384] on input "Hình thức thanh toán" at bounding box center [998, 384] width 147 height 20
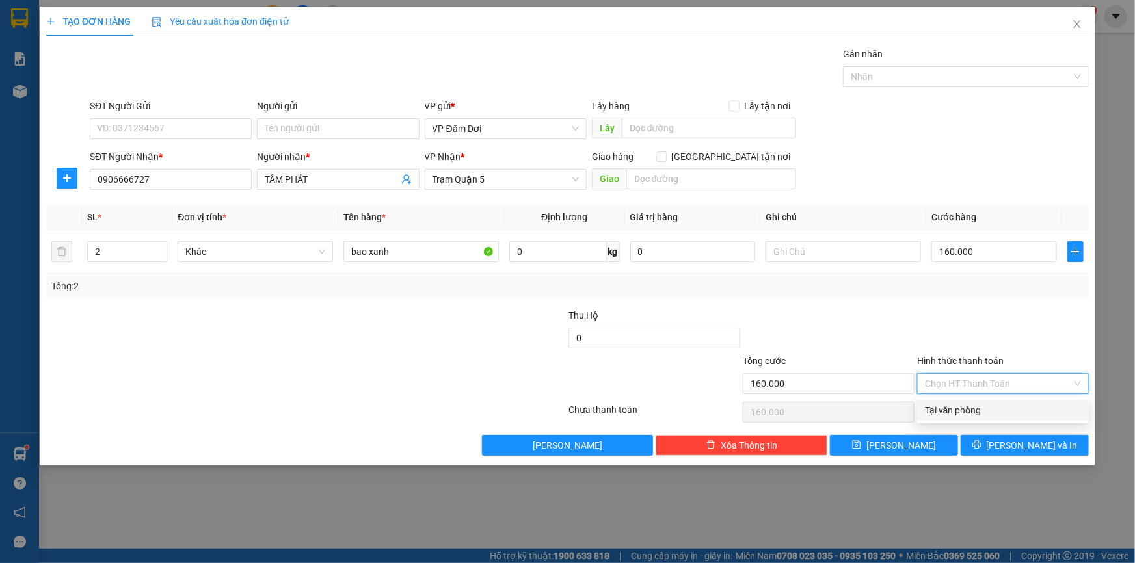
click at [970, 413] on div "Tại văn phòng" at bounding box center [1003, 410] width 156 height 14
type input "0"
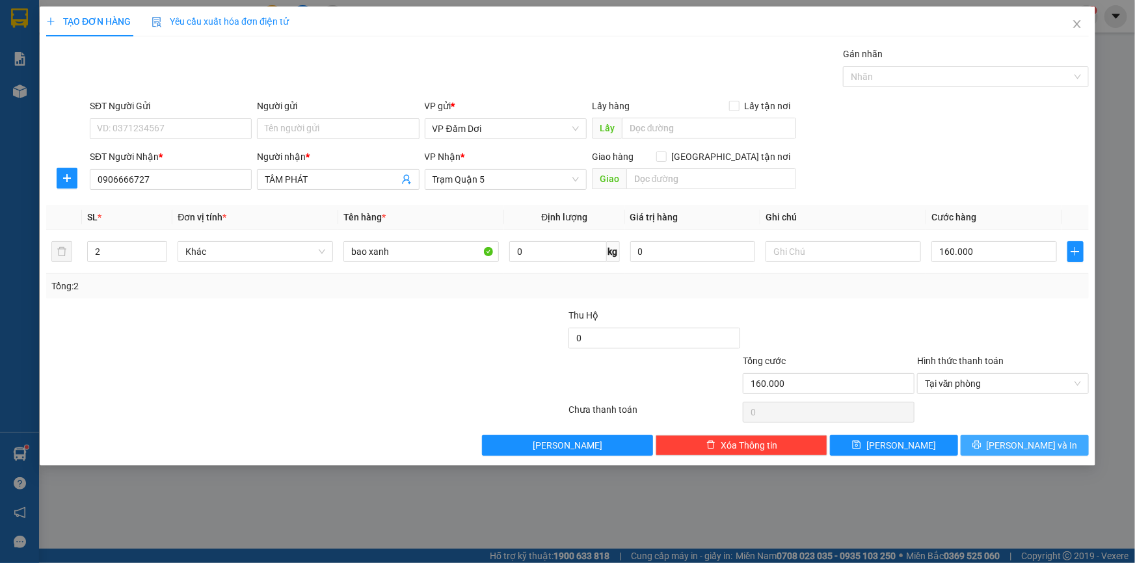
drag, startPoint x: 1030, startPoint y: 445, endPoint x: 670, endPoint y: 325, distance: 380.0
click at [1031, 444] on span "Lưu và In" at bounding box center [1032, 445] width 91 height 14
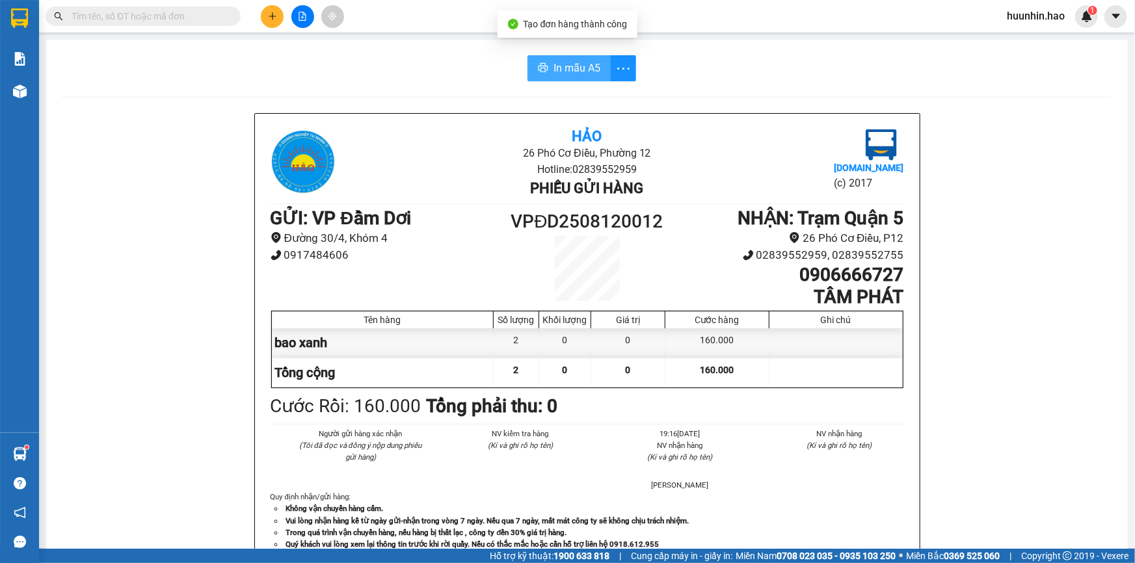
drag, startPoint x: 556, startPoint y: 83, endPoint x: 572, endPoint y: 74, distance: 17.8
click at [565, 78] on div "In mẫu A5 Hảo 26 Phó Cơ Điều, Phường 12 Hotline: 02839552959 Phiếu gửi hàng Vex…" at bounding box center [586, 542] width 1081 height 1004
drag, startPoint x: 574, startPoint y: 74, endPoint x: 559, endPoint y: 81, distance: 16.3
click at [576, 75] on span "In mẫu A5" at bounding box center [576, 68] width 47 height 16
